Goal: Information Seeking & Learning: Find specific fact

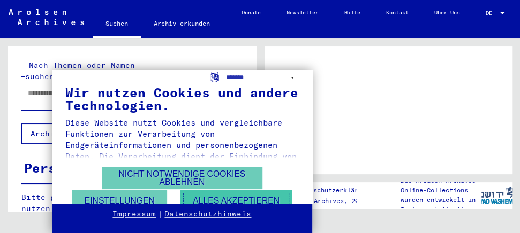
click at [218, 200] on button "Alles akzeptieren" at bounding box center [235, 201] width 111 height 22
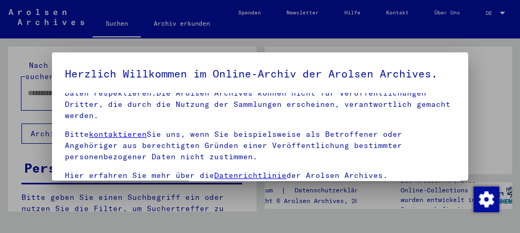
scroll to position [197, 0]
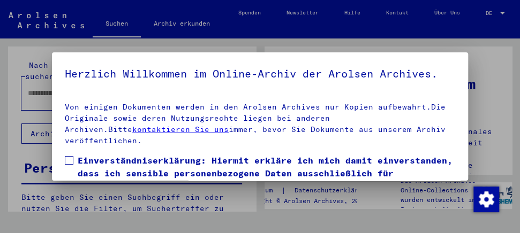
click at [71, 165] on span at bounding box center [69, 160] width 9 height 9
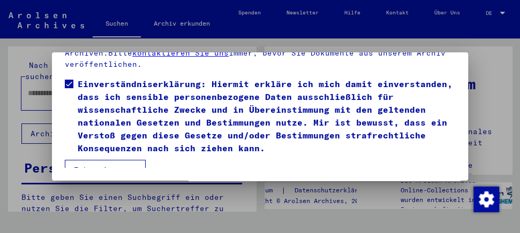
click at [122, 161] on button "Ich stimme zu" at bounding box center [105, 170] width 81 height 20
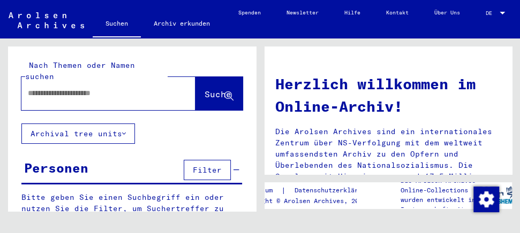
click at [54, 88] on input "text" at bounding box center [95, 93] width 135 height 11
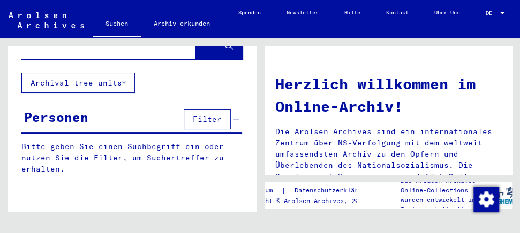
scroll to position [0, 0]
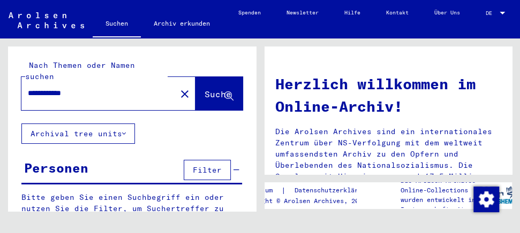
type input "**********"
click at [205, 89] on span "Suche" at bounding box center [217, 94] width 27 height 11
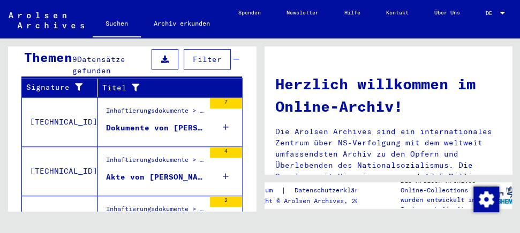
scroll to position [311, 0]
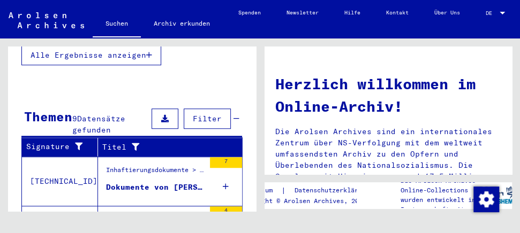
click at [147, 182] on div "Dokumente von [PERSON_NAME], geboren am [DEMOGRAPHIC_DATA]" at bounding box center [155, 187] width 98 height 11
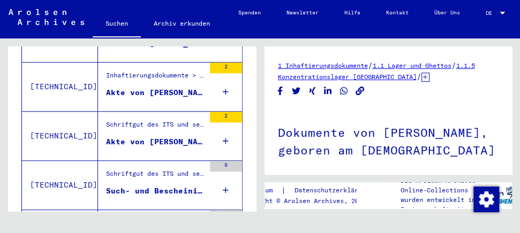
click at [153, 138] on div "Akte von [PERSON_NAME]" at bounding box center [155, 141] width 98 height 11
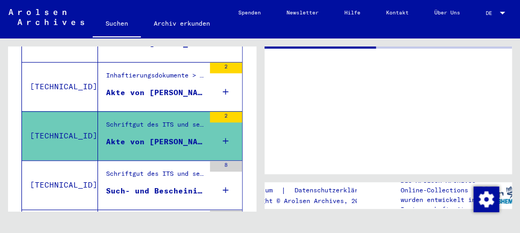
click at [153, 138] on div "Akte von [PERSON_NAME]" at bounding box center [155, 141] width 98 height 11
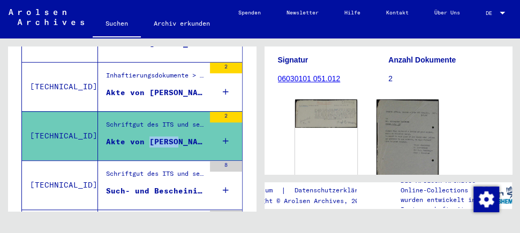
scroll to position [115, 0]
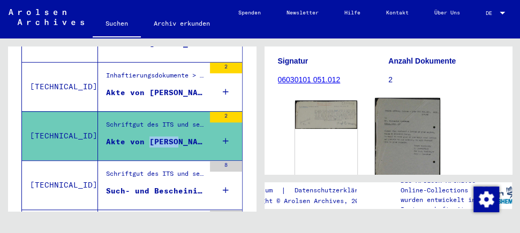
click at [394, 145] on img at bounding box center [407, 144] width 65 height 93
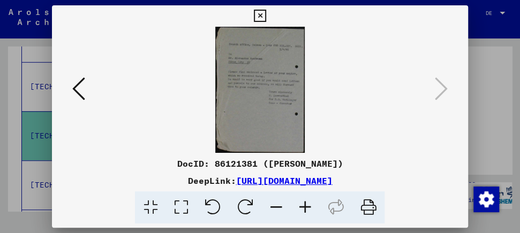
click at [72, 90] on icon at bounding box center [78, 89] width 13 height 26
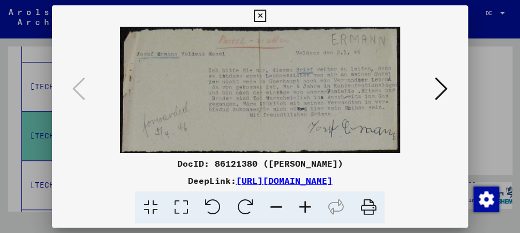
click at [443, 86] on icon at bounding box center [440, 89] width 13 height 26
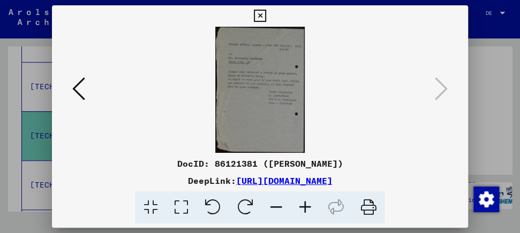
click at [77, 90] on icon at bounding box center [78, 89] width 13 height 26
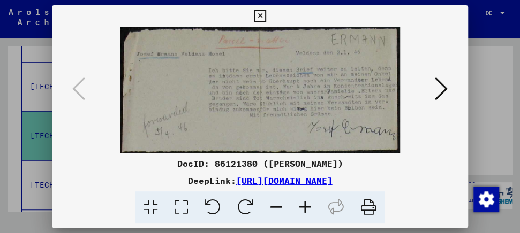
click at [266, 17] on icon at bounding box center [260, 16] width 12 height 13
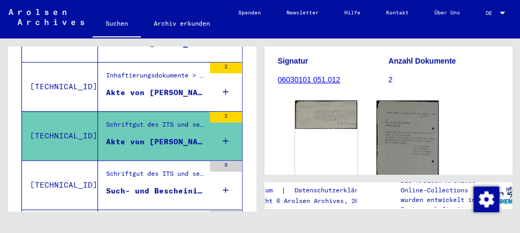
click at [134, 87] on div "Akte von [PERSON_NAME], geboren am [DEMOGRAPHIC_DATA]" at bounding box center [155, 92] width 98 height 11
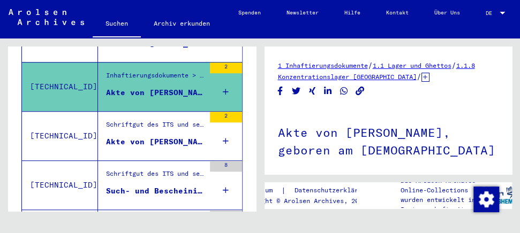
scroll to position [115, 0]
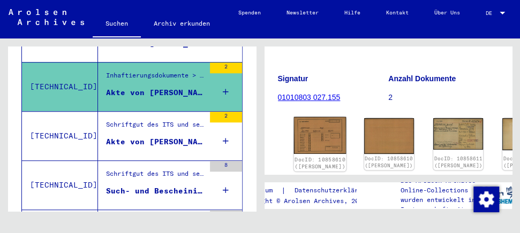
click at [309, 132] on img at bounding box center [319, 135] width 52 height 37
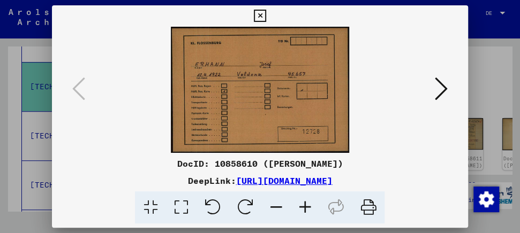
click at [440, 88] on icon at bounding box center [440, 89] width 13 height 26
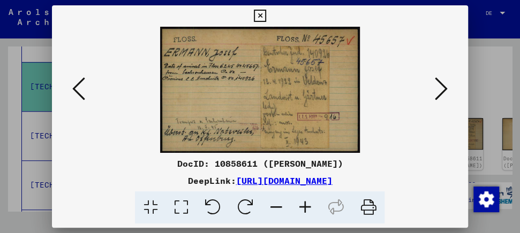
click at [440, 88] on icon at bounding box center [440, 89] width 13 height 26
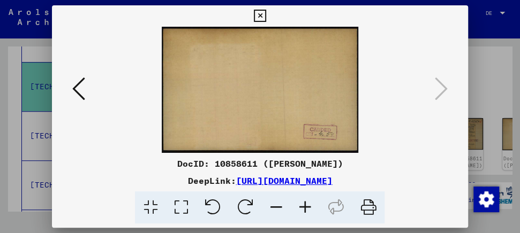
click at [69, 90] on div at bounding box center [260, 90] width 416 height 126
click at [78, 89] on icon at bounding box center [78, 89] width 13 height 26
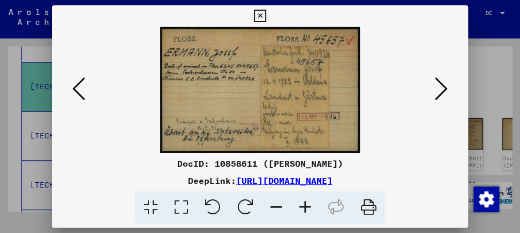
click at [446, 90] on icon at bounding box center [440, 89] width 13 height 26
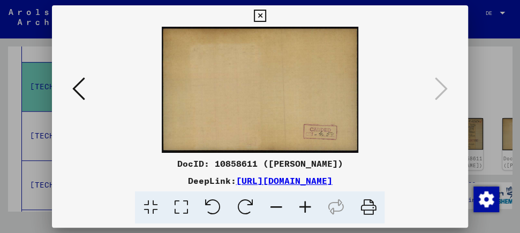
click at [76, 89] on icon at bounding box center [78, 89] width 13 height 26
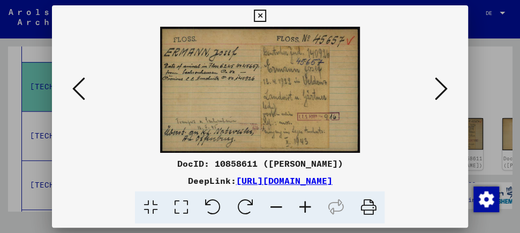
click at [77, 89] on icon at bounding box center [78, 89] width 13 height 26
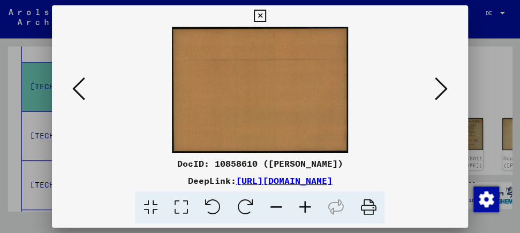
click at [77, 89] on icon at bounding box center [78, 89] width 13 height 26
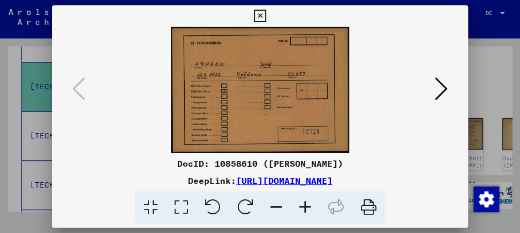
click at [443, 88] on icon at bounding box center [440, 89] width 13 height 26
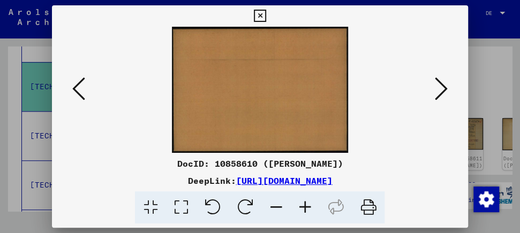
click at [443, 88] on icon at bounding box center [440, 89] width 13 height 26
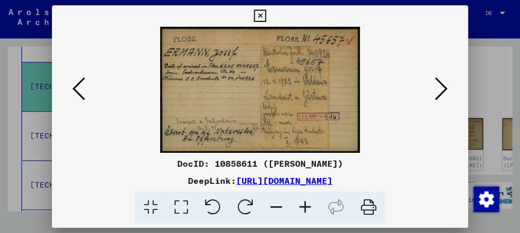
click at [269, 9] on button at bounding box center [259, 15] width 19 height 21
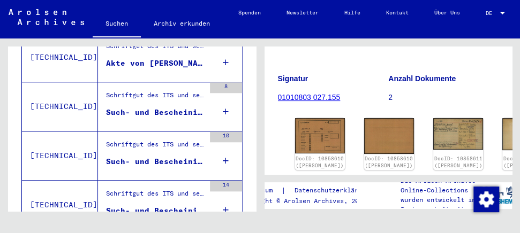
scroll to position [467, 0]
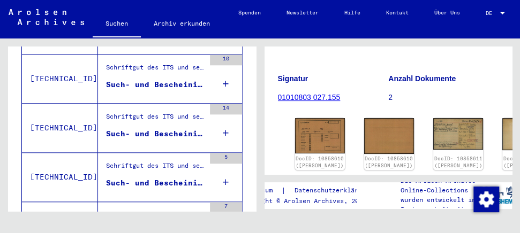
click at [153, 81] on div "Such- und Bescheinigungsvorgang Nr. 467.160 für [PERSON_NAME] geboren [DEMOGRAP…" at bounding box center [155, 84] width 98 height 11
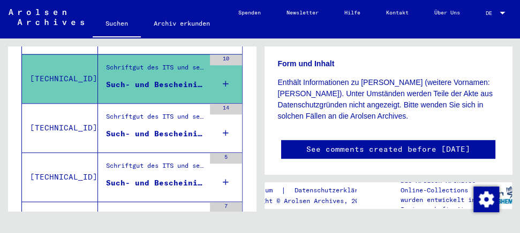
scroll to position [346, 0]
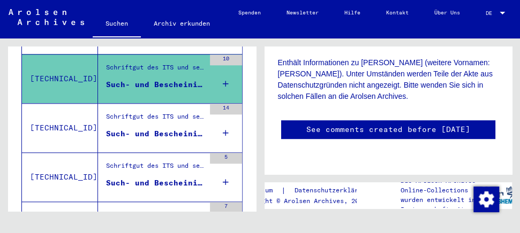
click at [153, 128] on div "Such- und Bescheinigungsvorgang Nr. 480.816 für [PERSON_NAME] geboren [DEMOGRAP…" at bounding box center [155, 133] width 98 height 11
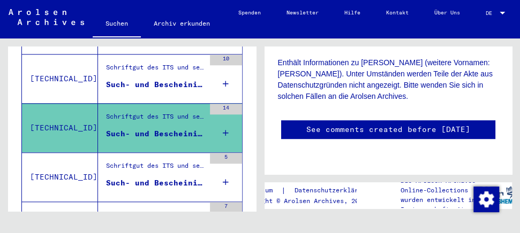
scroll to position [461, 0]
click at [119, 171] on div "Schriftgut des ITS und seiner Vorgänger > Bearbeitung von Anfragen > Fallbezoge…" at bounding box center [155, 168] width 98 height 15
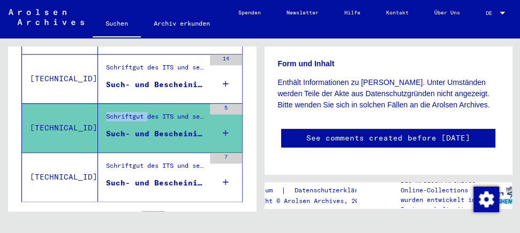
scroll to position [563, 0]
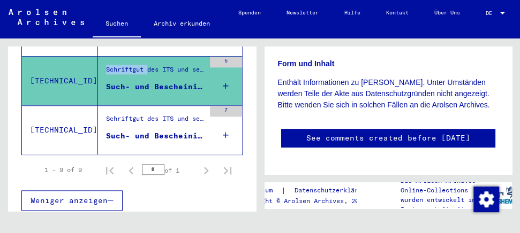
click at [150, 133] on div "Such- und Bescheinigungsvorgang Nr. 906.507 für [PERSON_NAME] geboren [DEMOGRAP…" at bounding box center [155, 136] width 98 height 11
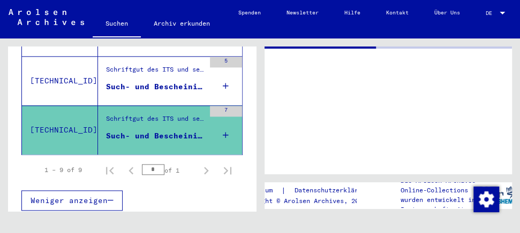
click at [150, 133] on div "Such- und Bescheinigungsvorgang Nr. 906.507 für [PERSON_NAME] geboren [DEMOGRAP…" at bounding box center [155, 136] width 98 height 11
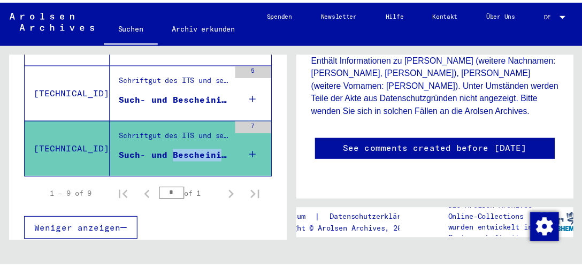
scroll to position [230, 0]
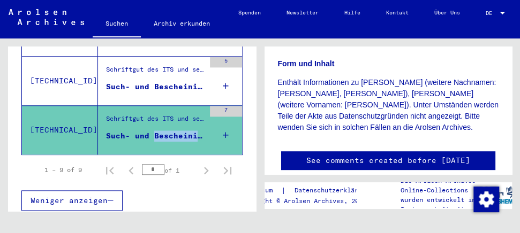
click at [326, 163] on link "See comments created before [DATE]" at bounding box center [388, 160] width 164 height 11
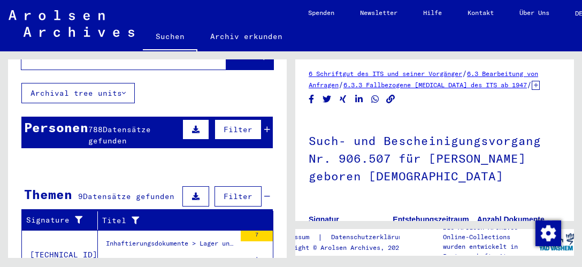
scroll to position [0, 0]
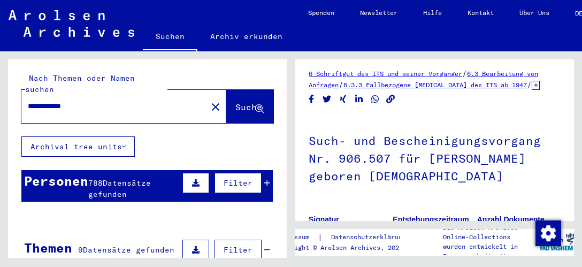
click at [95, 136] on button "Archival tree units" at bounding box center [77, 146] width 113 height 20
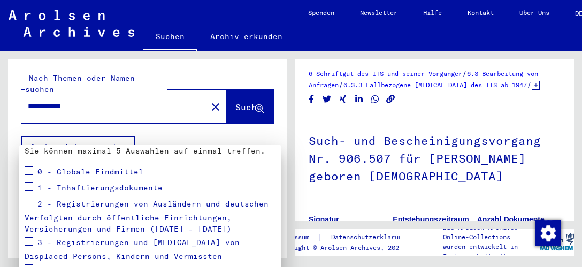
scroll to position [132, 0]
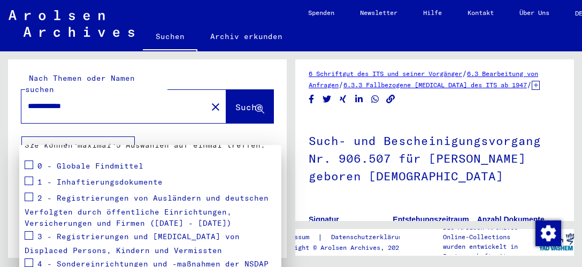
click at [32, 177] on span at bounding box center [29, 181] width 9 height 9
click at [29, 231] on span at bounding box center [29, 235] width 9 height 9
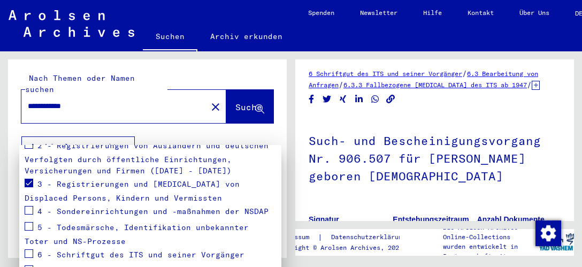
scroll to position [214, 0]
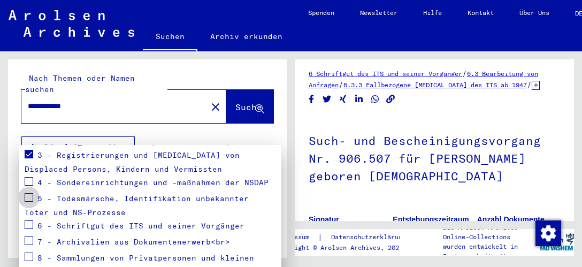
click at [31, 193] on span at bounding box center [29, 197] width 9 height 9
click at [233, 93] on div at bounding box center [291, 133] width 582 height 267
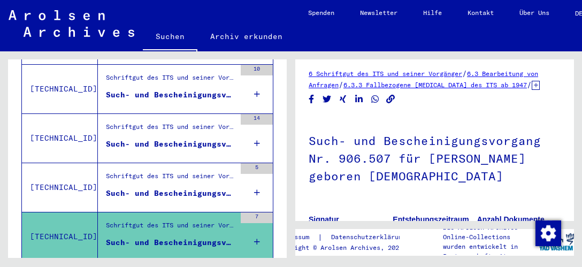
scroll to position [514, 0]
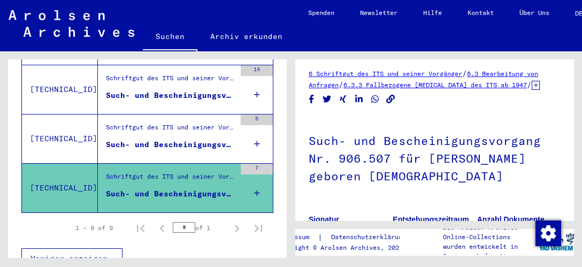
click at [166, 188] on div "Such- und Bescheinigungsvorgang Nr. 906.507 für [PERSON_NAME] geboren [DEMOGRAP…" at bounding box center [170, 193] width 129 height 11
click at [182, 172] on div "Schriftgut des ITS und seiner Vorgänger > Bearbeitung von Anfragen > Fallbezoge…" at bounding box center [170, 179] width 129 height 15
click at [184, 172] on div "Schriftgut des ITS und seiner Vorgänger > Bearbeitung von Anfragen > Fallbezoge…" at bounding box center [170, 179] width 129 height 15
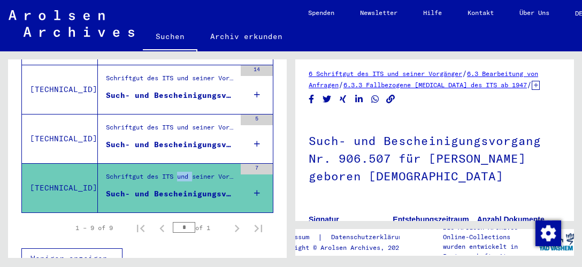
click at [185, 172] on div "Schriftgut des ITS und seiner Vorgänger > Bearbeitung von Anfragen > Fallbezoge…" at bounding box center [170, 179] width 129 height 15
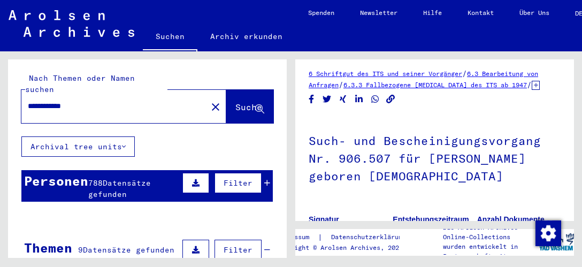
click at [247, 102] on span "Suche" at bounding box center [248, 107] width 27 height 11
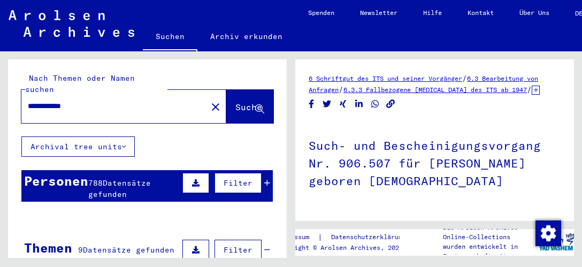
click at [247, 102] on span "Suche" at bounding box center [248, 107] width 27 height 11
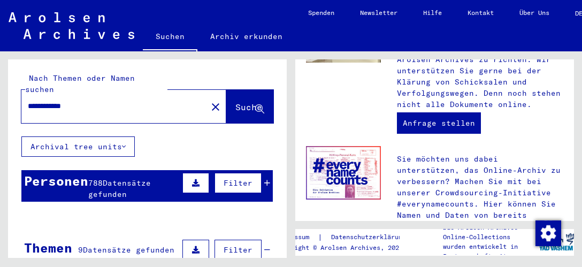
scroll to position [675, 0]
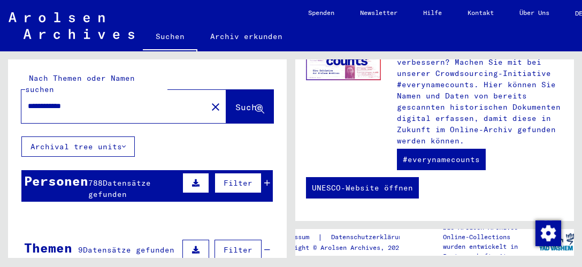
click at [142, 178] on span "Datensätze gefunden" at bounding box center [119, 188] width 63 height 21
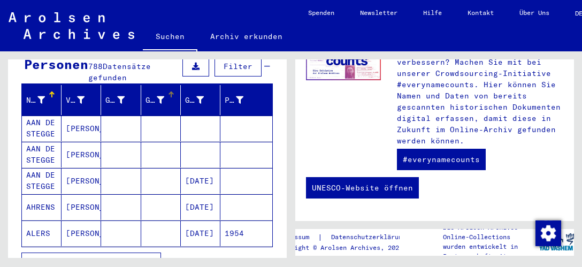
scroll to position [188, 0]
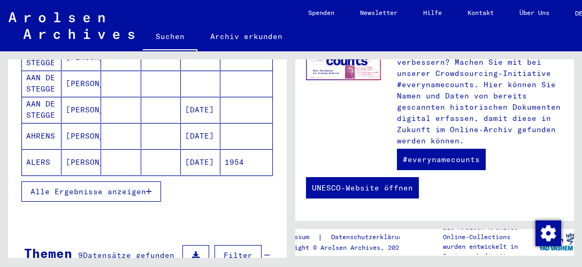
click at [108, 187] on span "Alle Ergebnisse anzeigen" at bounding box center [89, 192] width 116 height 10
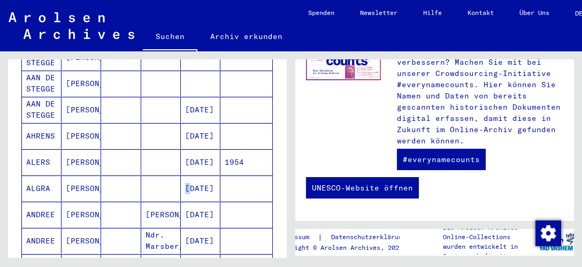
click at [108, 177] on mat-cell at bounding box center [121, 189] width 40 height 26
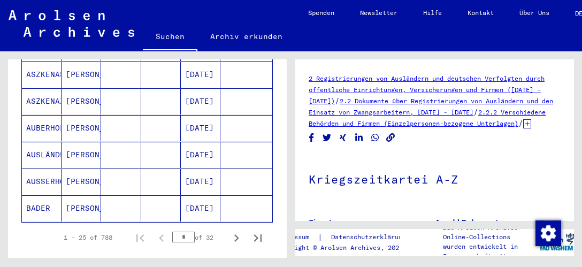
scroll to position [752, 0]
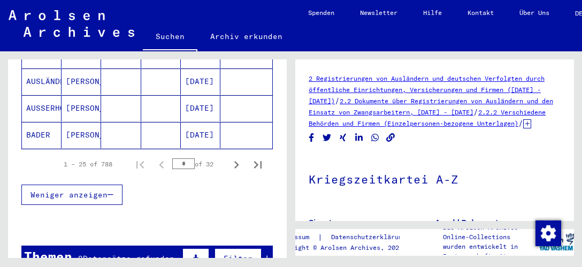
click at [128, 233] on span "Datensätze gefunden" at bounding box center [129, 259] width 92 height 10
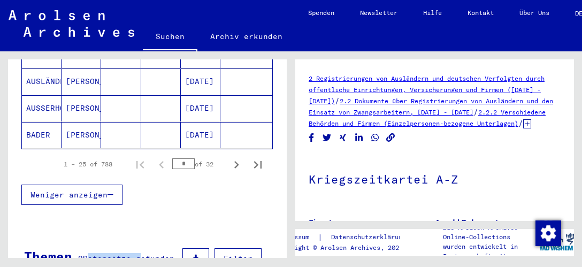
click at [128, 233] on span "Datensätze gefunden" at bounding box center [129, 259] width 92 height 10
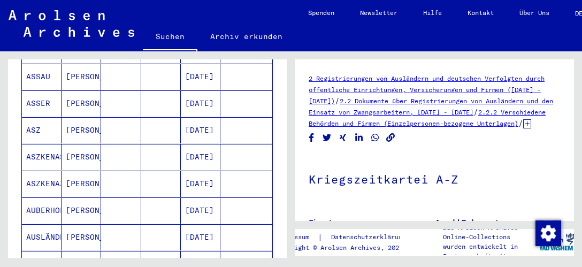
scroll to position [699, 0]
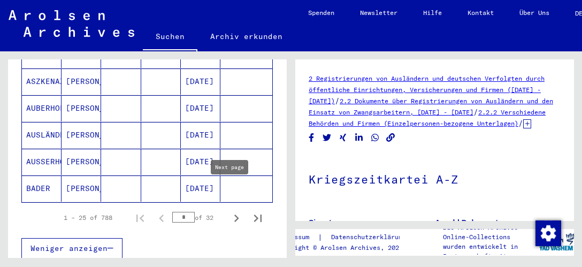
click at [234, 215] on icon "Next page" at bounding box center [236, 218] width 5 height 7
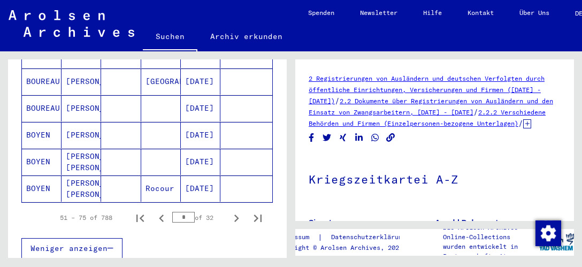
click at [234, 215] on icon "Next page" at bounding box center [236, 218] width 5 height 7
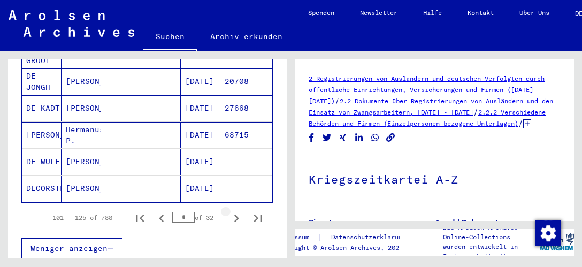
click at [234, 215] on icon "Next page" at bounding box center [236, 218] width 5 height 7
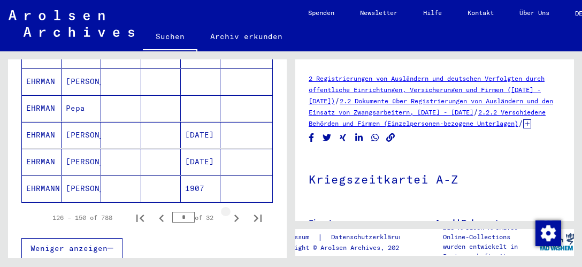
click at [234, 215] on icon "Next page" at bounding box center [236, 218] width 5 height 7
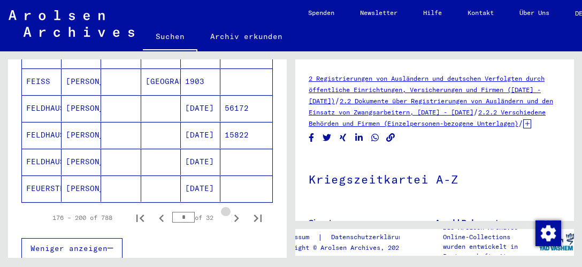
click at [234, 215] on icon "Next page" at bounding box center [236, 218] width 5 height 7
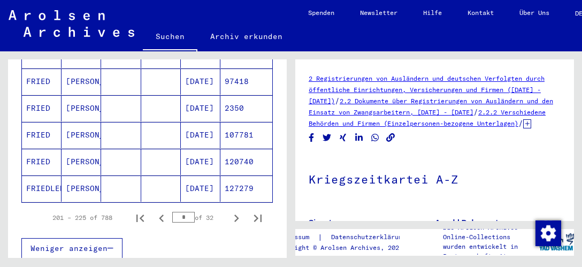
click at [234, 215] on icon "Next page" at bounding box center [236, 218] width 5 height 7
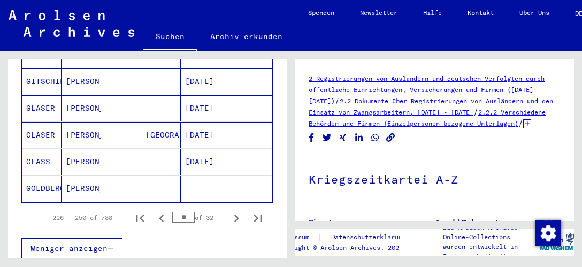
click at [229, 211] on icon "Next page" at bounding box center [236, 218] width 15 height 15
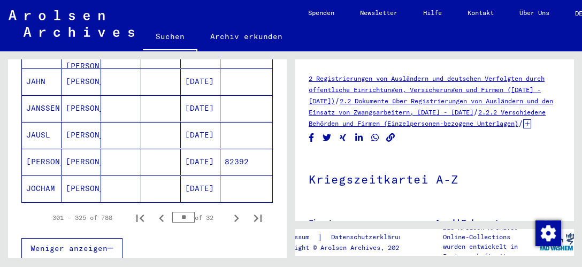
click at [229, 211] on icon "Next page" at bounding box center [236, 218] width 15 height 15
type input "**"
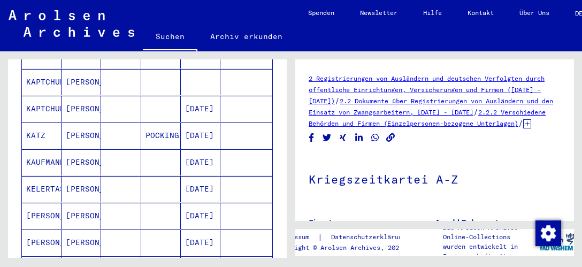
scroll to position [0, 0]
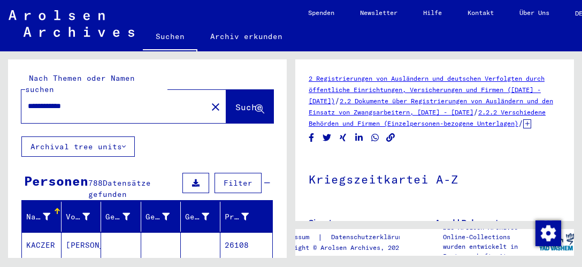
click at [56, 101] on input "**********" at bounding box center [114, 106] width 173 height 11
click at [90, 101] on input "**********" at bounding box center [114, 106] width 173 height 11
type input "*"
type input "**********"
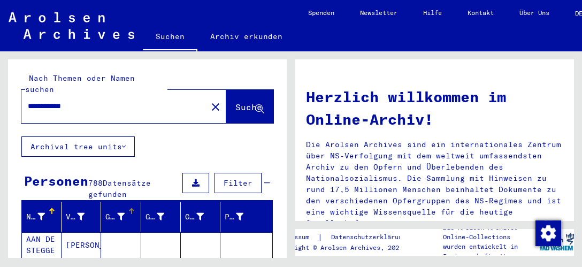
scroll to position [188, 0]
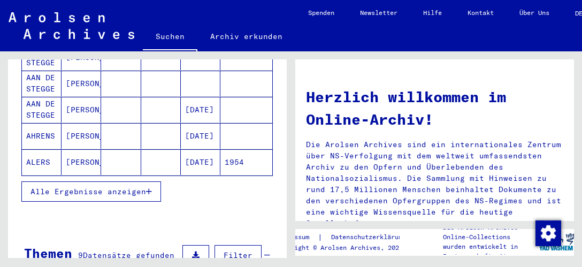
click at [123, 187] on span "Alle Ergebnisse anzeigen" at bounding box center [89, 192] width 116 height 10
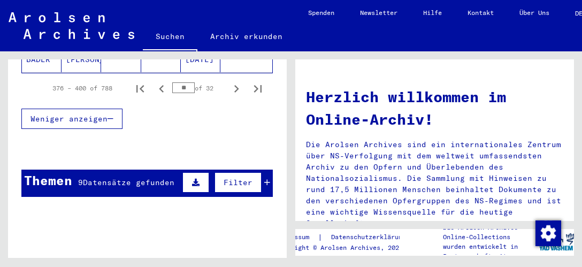
scroll to position [752, 0]
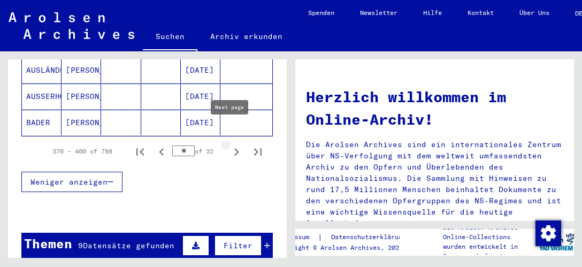
click at [229, 144] on icon "Next page" at bounding box center [236, 151] width 15 height 15
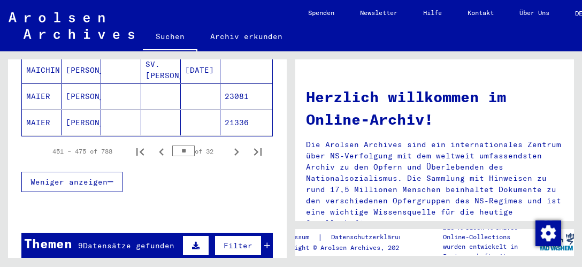
click at [229, 144] on icon "Next page" at bounding box center [236, 151] width 15 height 15
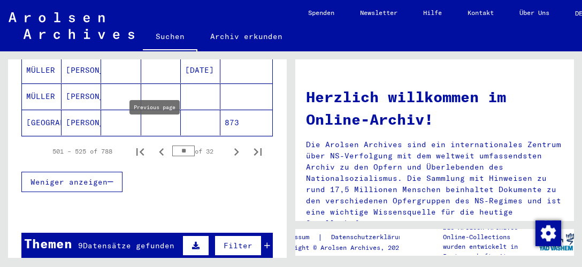
click at [154, 144] on icon "Previous page" at bounding box center [161, 151] width 15 height 15
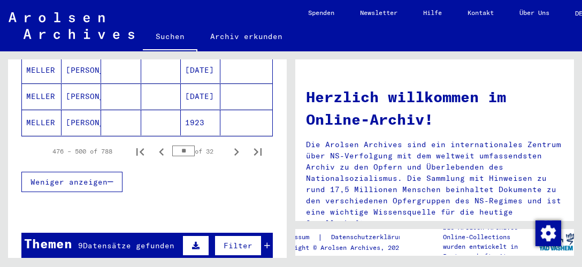
click at [154, 144] on icon "Previous page" at bounding box center [161, 151] width 15 height 15
click at [157, 144] on icon "Previous page" at bounding box center [161, 151] width 15 height 15
drag, startPoint x: 157, startPoint y: 130, endPoint x: 149, endPoint y: 132, distance: 7.8
click at [157, 144] on icon "Previous page" at bounding box center [161, 151] width 15 height 15
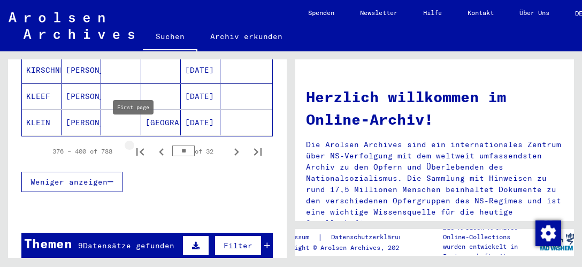
click at [136, 148] on icon "First page" at bounding box center [139, 151] width 7 height 7
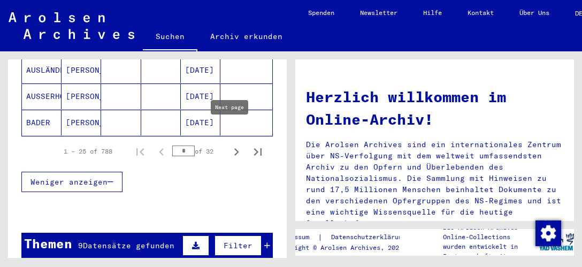
click at [229, 144] on icon "Next page" at bounding box center [236, 151] width 15 height 15
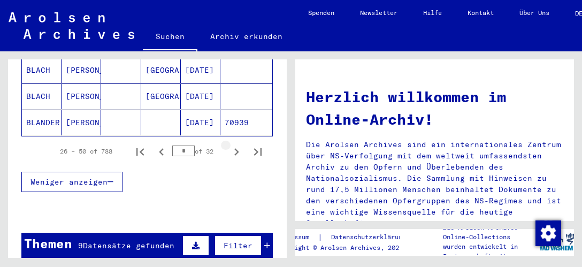
click at [229, 144] on icon "Next page" at bounding box center [236, 151] width 15 height 15
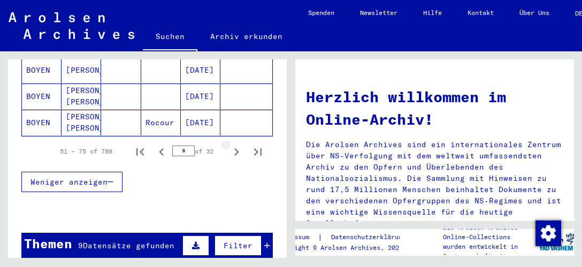
click at [229, 144] on icon "Next page" at bounding box center [236, 151] width 15 height 15
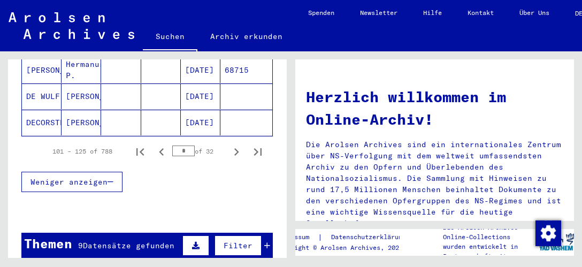
click at [229, 144] on icon "Next page" at bounding box center [236, 151] width 15 height 15
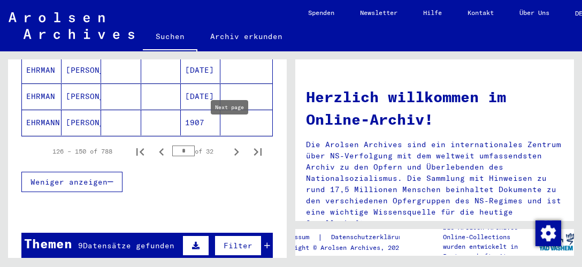
click at [229, 144] on icon "Next page" at bounding box center [236, 151] width 15 height 15
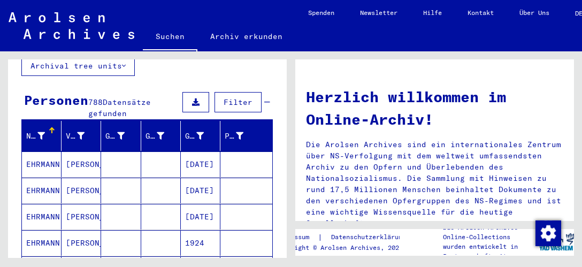
scroll to position [645, 0]
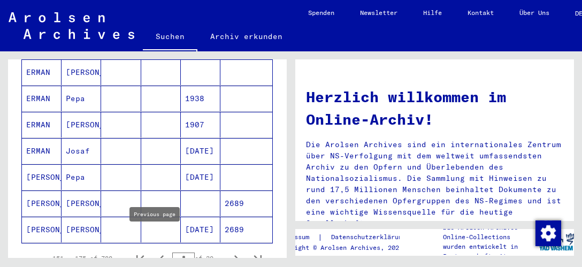
click at [157, 233] on icon "Previous page" at bounding box center [161, 258] width 15 height 15
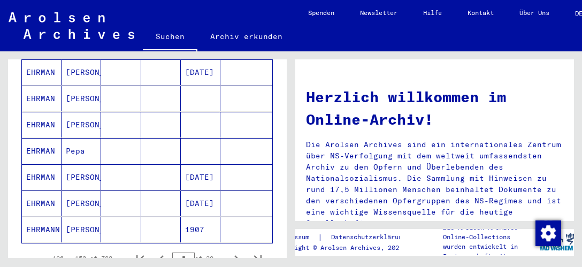
click at [65, 86] on mat-cell "[PERSON_NAME]" at bounding box center [82, 99] width 40 height 26
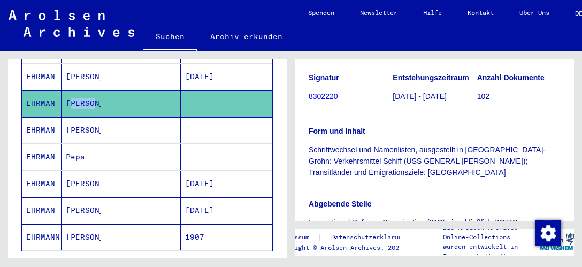
scroll to position [291, 0]
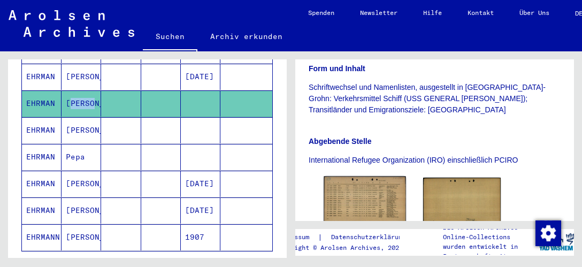
click at [370, 177] on img at bounding box center [365, 202] width 82 height 51
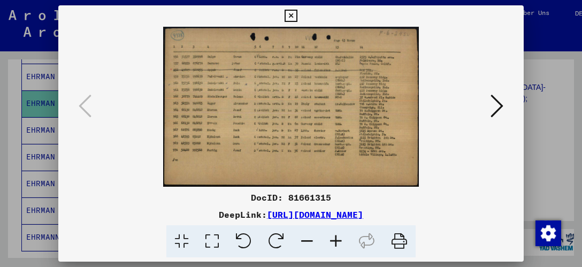
click at [297, 15] on icon at bounding box center [291, 16] width 12 height 13
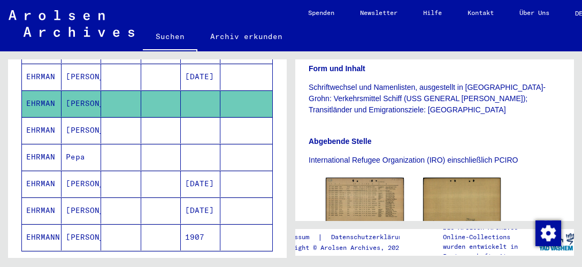
click at [519, 15] on link "Über Uns" at bounding box center [535, 13] width 56 height 26
click at [67, 117] on mat-cell "[PERSON_NAME]" at bounding box center [82, 130] width 40 height 26
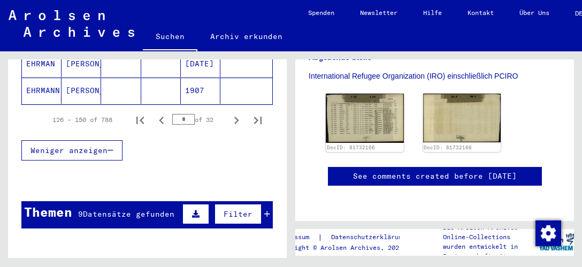
scroll to position [752, 0]
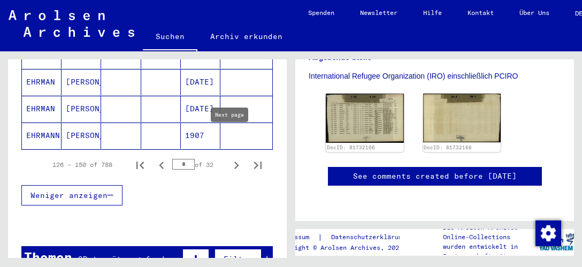
click at [232, 158] on icon "Next page" at bounding box center [236, 165] width 15 height 15
type input "*"
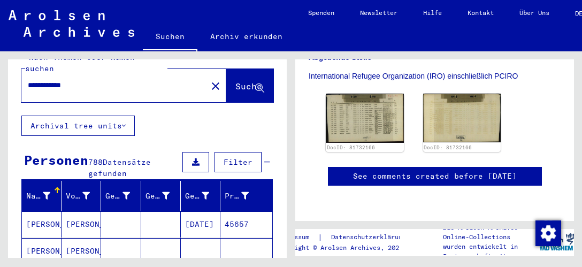
scroll to position [0, 0]
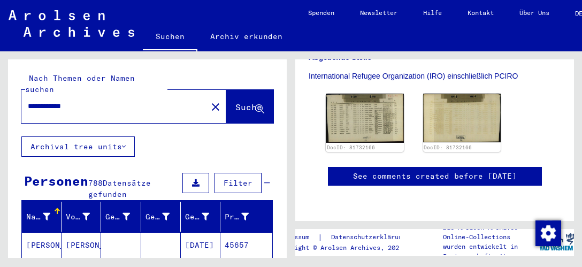
click at [74, 233] on mat-cell "[PERSON_NAME]" at bounding box center [82, 245] width 40 height 26
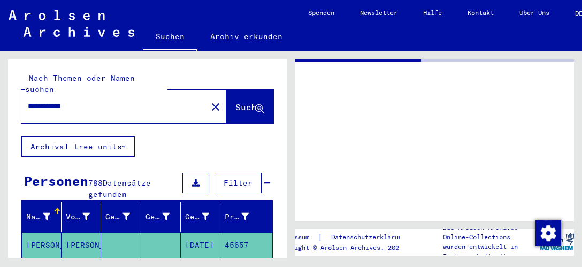
click at [74, 233] on mat-cell "[PERSON_NAME]" at bounding box center [82, 245] width 40 height 26
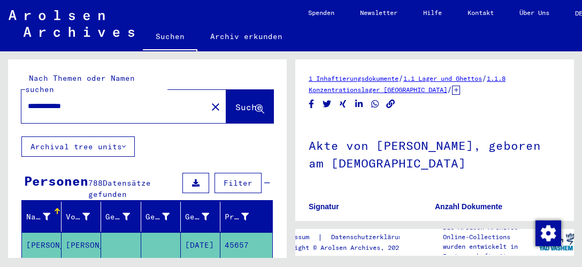
scroll to position [146, 0]
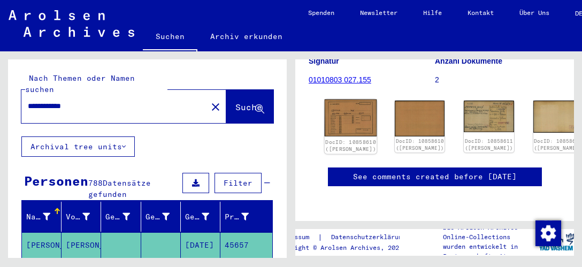
click at [341, 119] on img at bounding box center [351, 118] width 52 height 37
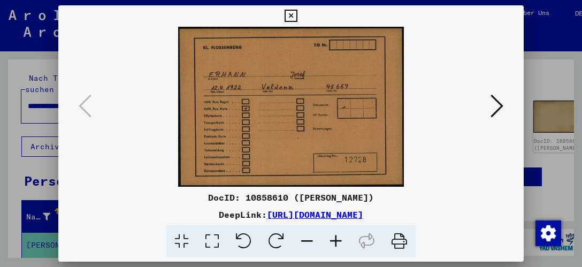
click at [503, 105] on icon at bounding box center [497, 106] width 13 height 26
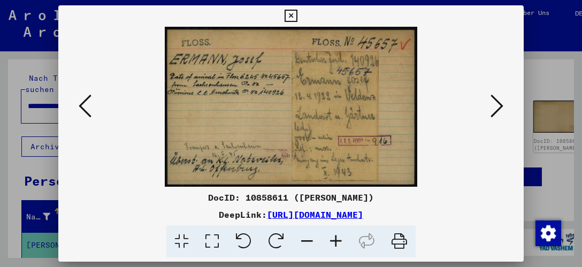
click at [503, 105] on icon at bounding box center [497, 106] width 13 height 26
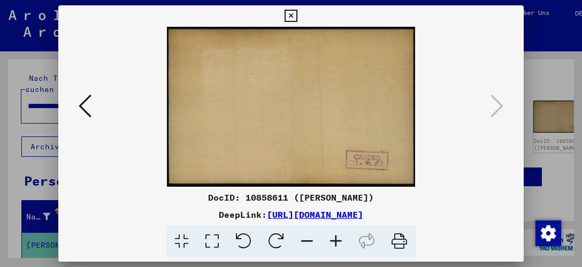
click at [297, 14] on icon at bounding box center [291, 16] width 12 height 13
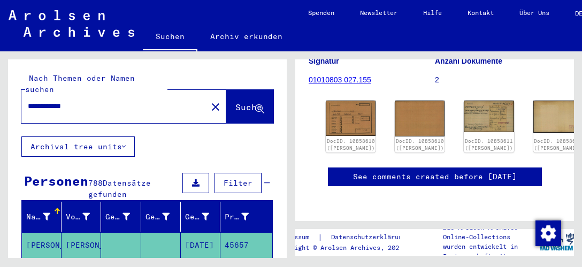
click at [89, 233] on mat-cell "[PERSON_NAME]" at bounding box center [82, 272] width 40 height 26
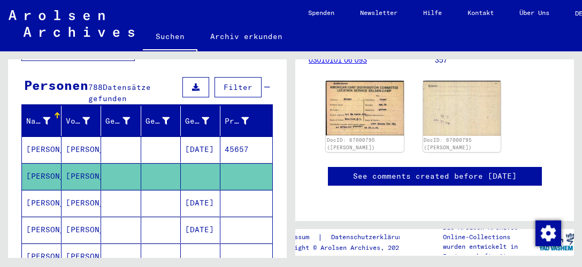
scroll to position [188, 0]
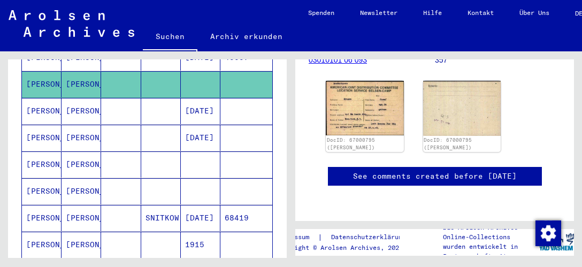
click at [81, 100] on mat-cell "[PERSON_NAME]" at bounding box center [82, 111] width 40 height 26
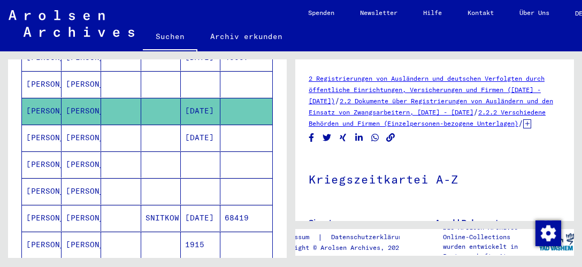
scroll to position [279, 0]
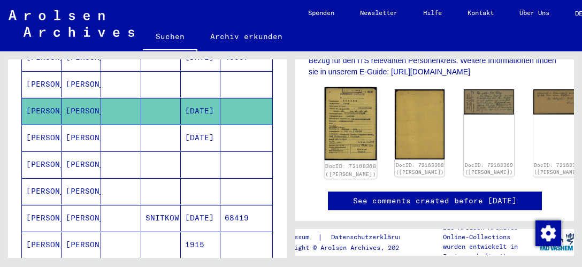
click at [335, 116] on img at bounding box center [351, 123] width 52 height 73
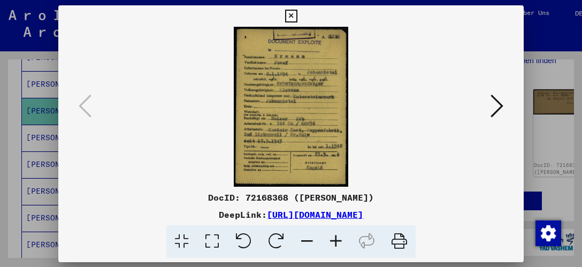
click at [335, 116] on img at bounding box center [291, 107] width 393 height 160
click at [500, 109] on icon at bounding box center [497, 106] width 13 height 26
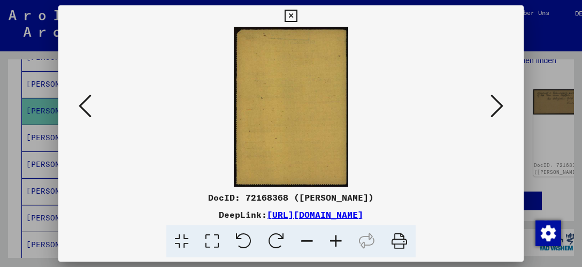
click at [500, 109] on icon at bounding box center [497, 106] width 13 height 26
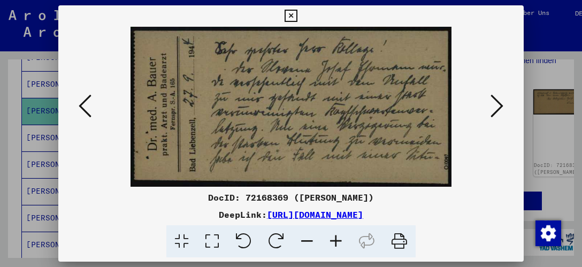
click at [500, 109] on icon at bounding box center [497, 106] width 13 height 26
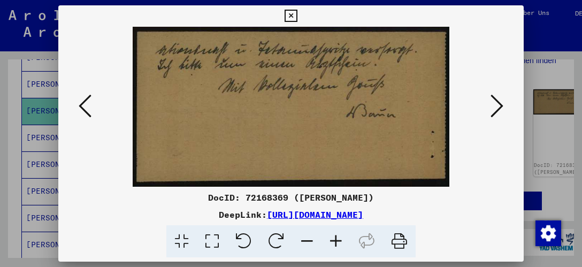
click at [500, 109] on icon at bounding box center [497, 106] width 13 height 26
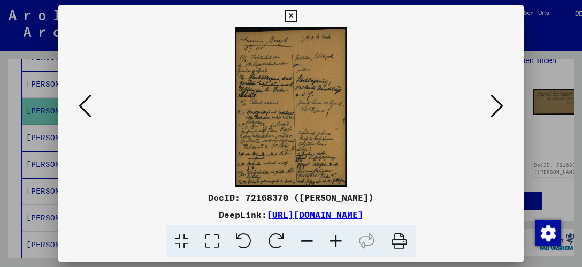
click at [500, 109] on icon at bounding box center [497, 106] width 13 height 26
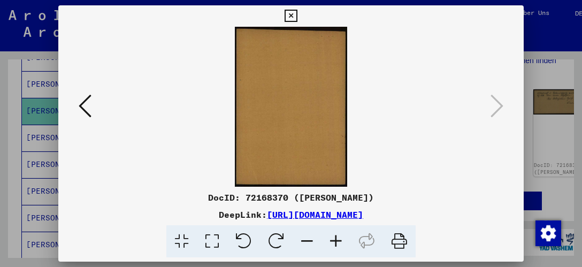
click at [81, 104] on icon at bounding box center [85, 106] width 13 height 26
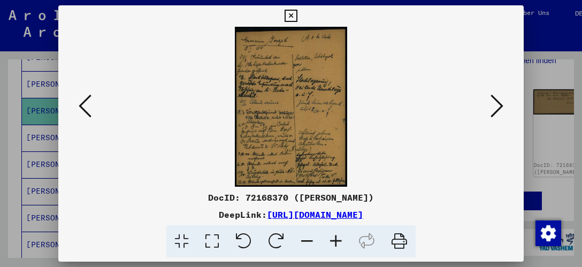
click at [81, 104] on icon at bounding box center [85, 106] width 13 height 26
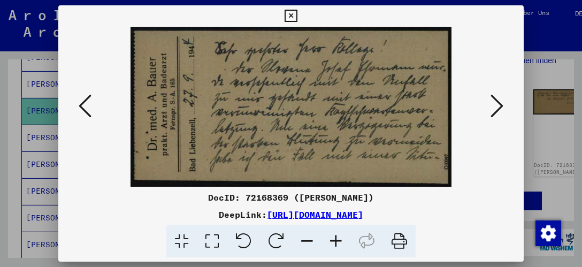
click at [297, 17] on icon at bounding box center [291, 16] width 12 height 13
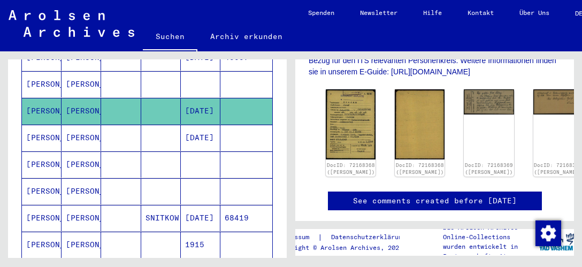
click at [297, 17] on icon at bounding box center [291, 16] width 12 height 13
click at [74, 127] on mat-cell "[PERSON_NAME]" at bounding box center [82, 138] width 40 height 26
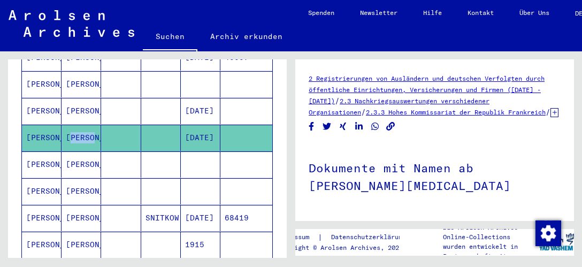
click at [188, 125] on mat-cell "[DATE]" at bounding box center [201, 138] width 40 height 26
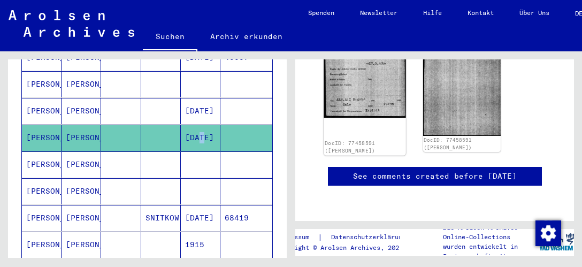
scroll to position [146, 0]
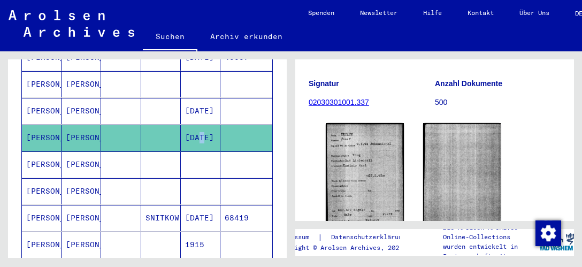
click at [72, 151] on mat-cell "[PERSON_NAME]" at bounding box center [82, 164] width 40 height 26
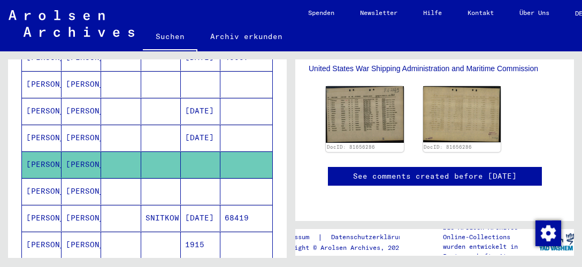
scroll to position [291, 0]
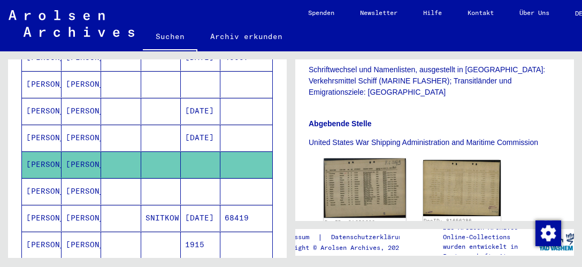
click at [367, 169] on img at bounding box center [365, 187] width 82 height 59
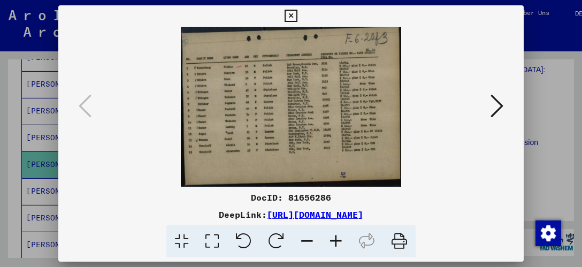
click at [297, 14] on icon at bounding box center [291, 16] width 12 height 13
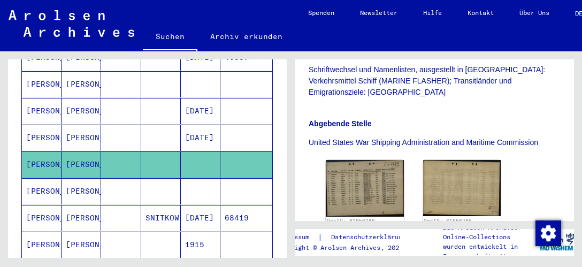
click at [75, 178] on mat-cell "[PERSON_NAME]" at bounding box center [82, 191] width 40 height 26
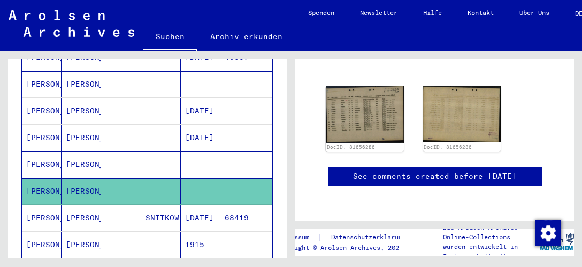
scroll to position [169, 0]
click at [75, 178] on mat-cell "[PERSON_NAME]" at bounding box center [82, 191] width 40 height 26
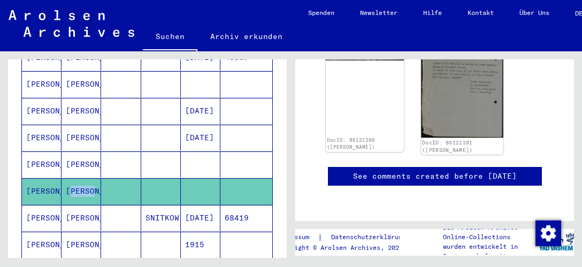
click at [448, 93] on img at bounding box center [462, 80] width 82 height 116
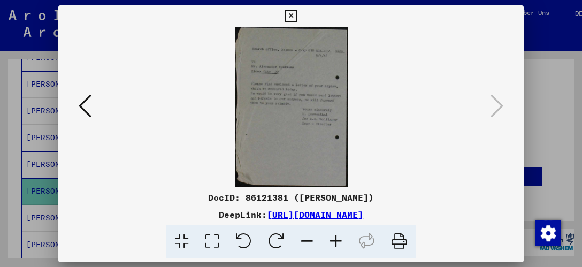
scroll to position [171, 0]
click at [86, 112] on icon at bounding box center [85, 106] width 13 height 26
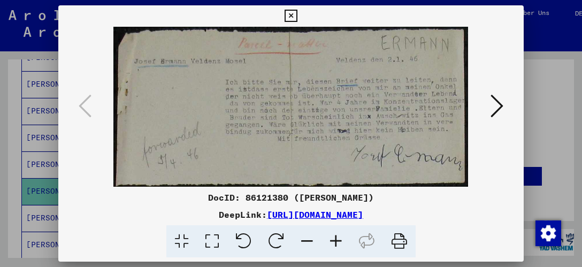
click at [297, 15] on icon at bounding box center [291, 16] width 12 height 13
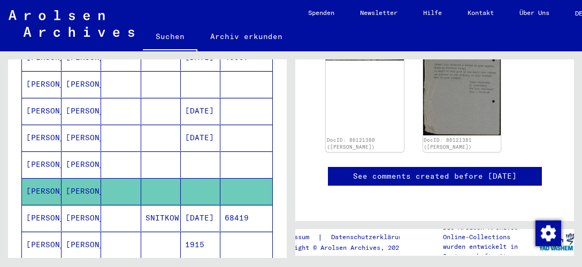
click at [517, 15] on link "Über Uns" at bounding box center [535, 13] width 56 height 26
